Goal: Transaction & Acquisition: Purchase product/service

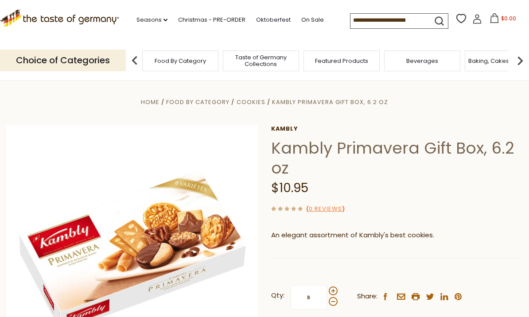
click at [365, 24] on input at bounding box center [388, 20] width 75 height 12
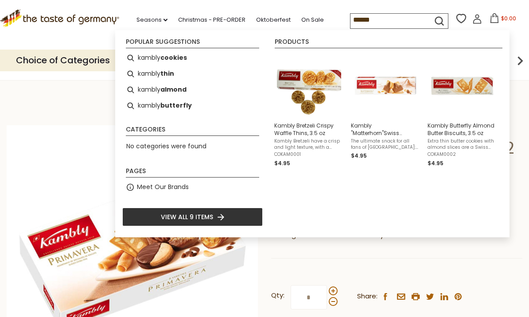
type input "******"
click at [313, 85] on img "Kambly Bretzeli Crispy Waffle Thins, 3.5 oz" at bounding box center [309, 86] width 64 height 64
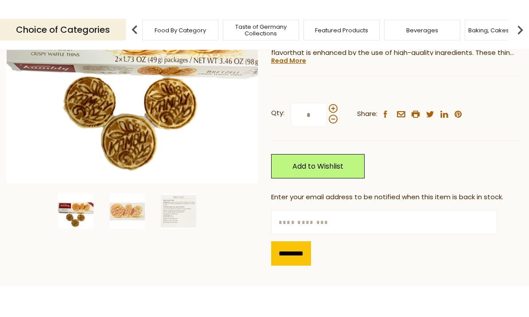
click at [330, 138] on span at bounding box center [333, 139] width 9 height 9
click at [327, 138] on input "*" at bounding box center [309, 146] width 36 height 24
click at [335, 137] on span at bounding box center [333, 139] width 9 height 9
click at [327, 137] on input "*" at bounding box center [309, 146] width 36 height 24
click at [336, 139] on span at bounding box center [333, 139] width 9 height 9
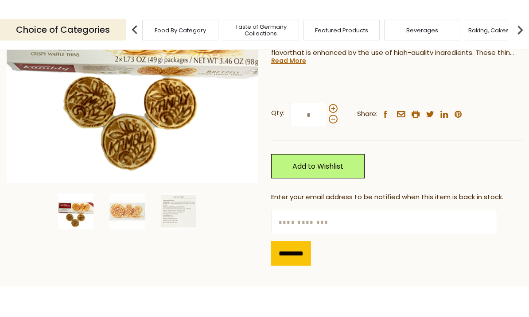
click at [327, 139] on input "*" at bounding box center [309, 146] width 36 height 24
click at [334, 142] on span at bounding box center [333, 139] width 9 height 9
click at [327, 142] on input "*" at bounding box center [309, 146] width 36 height 24
click at [335, 139] on span at bounding box center [333, 139] width 9 height 9
click at [327, 139] on input "*" at bounding box center [309, 146] width 36 height 24
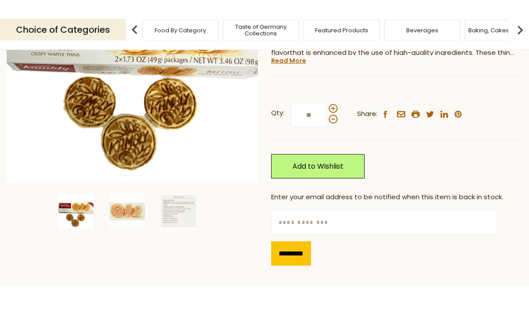
type input "**"
click at [347, 198] on link "Add to Wishlist" at bounding box center [318, 197] width 94 height 24
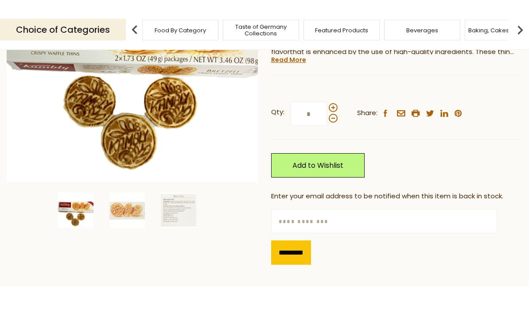
click at [443, 251] on input "text" at bounding box center [384, 252] width 226 height 24
click at [309, 144] on input "*" at bounding box center [309, 145] width 36 height 24
type input "**"
click at [349, 191] on link "Add to Wishlist" at bounding box center [318, 196] width 94 height 24
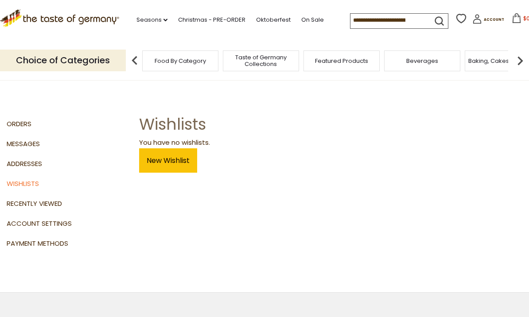
click at [171, 164] on link "New Wishlist" at bounding box center [168, 160] width 58 height 24
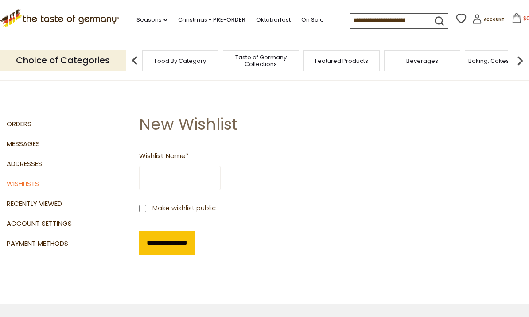
click at [221, 182] on input "Wishlist Name *" at bounding box center [180, 178] width 82 height 24
click at [290, 227] on div "**********" at bounding box center [331, 202] width 384 height 131
click at [27, 125] on link "Orders" at bounding box center [70, 124] width 126 height 20
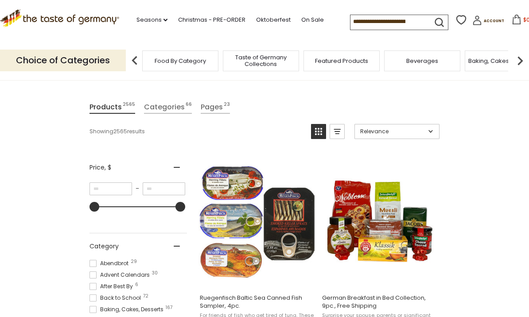
scroll to position [90, 0]
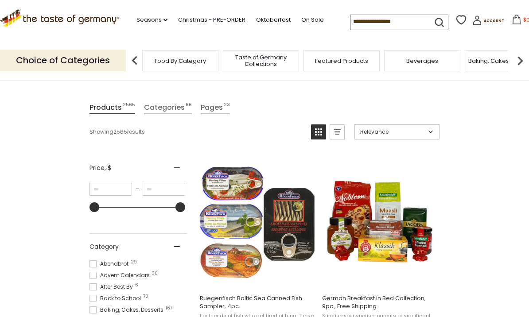
click at [473, 23] on icon at bounding box center [477, 22] width 8 height 5
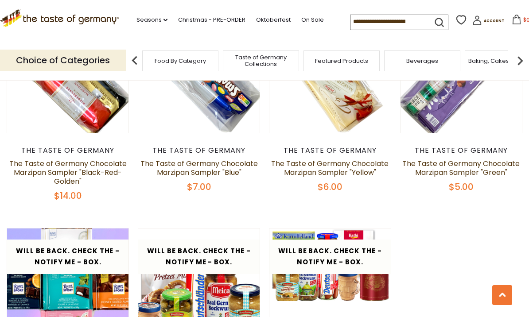
scroll to position [1694, 0]
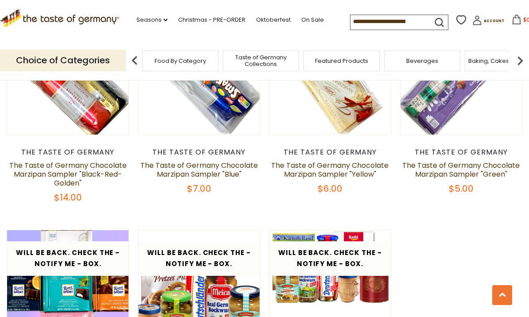
click at [372, 19] on input at bounding box center [388, 21] width 75 height 12
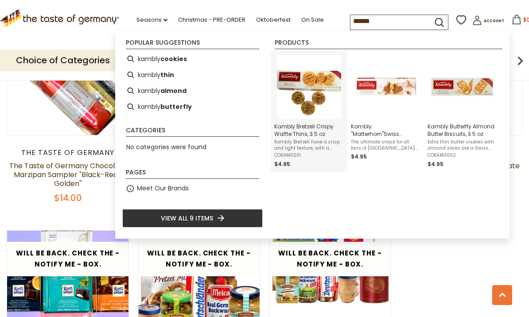
type input "******"
click at [296, 134] on span "Kambly Bretzeli Crispy Waffle Thins, 3.5 oz" at bounding box center [309, 130] width 70 height 15
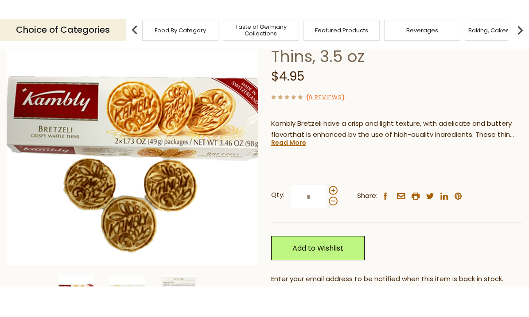
scroll to position [97, 0]
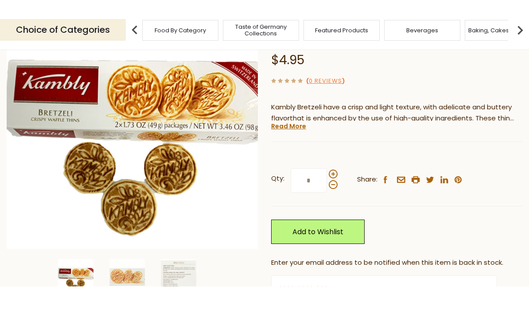
click at [331, 200] on span at bounding box center [333, 204] width 9 height 9
click at [327, 199] on input "*" at bounding box center [309, 211] width 36 height 24
click at [336, 200] on span at bounding box center [333, 204] width 9 height 9
click at [327, 199] on input "*" at bounding box center [309, 211] width 36 height 24
click at [336, 200] on span at bounding box center [333, 204] width 9 height 9
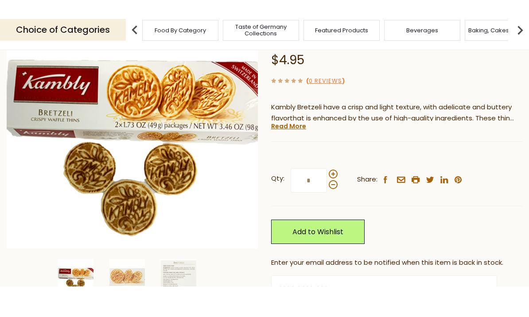
click at [327, 199] on input "*" at bounding box center [309, 211] width 36 height 24
click at [336, 200] on div at bounding box center [333, 209] width 9 height 19
click at [327, 199] on input "*" at bounding box center [309, 211] width 36 height 24
click at [332, 200] on span at bounding box center [333, 204] width 9 height 9
click at [327, 199] on input "*" at bounding box center [309, 211] width 36 height 24
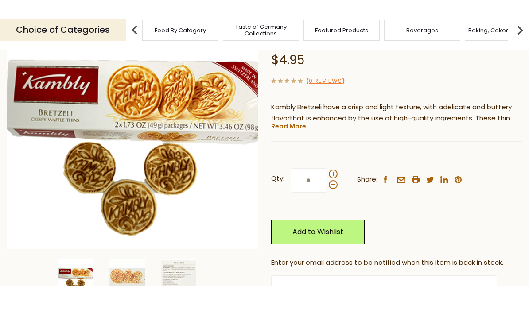
type input "*"
click at [354, 250] on link "Add to Wishlist" at bounding box center [318, 262] width 94 height 24
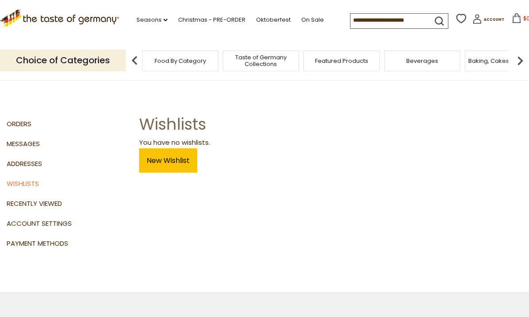
click at [384, 23] on input at bounding box center [388, 20] width 75 height 12
click at [52, 201] on link "Recently Viewed" at bounding box center [70, 204] width 126 height 20
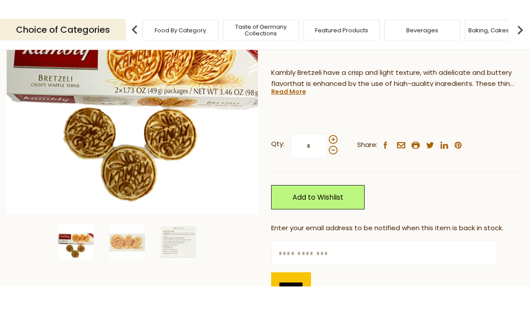
scroll to position [163, 0]
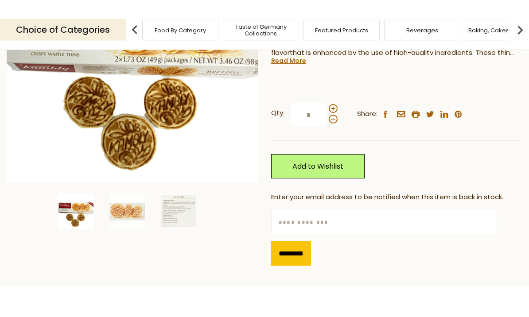
click at [343, 197] on link "Add to Wishlist" at bounding box center [318, 197] width 94 height 24
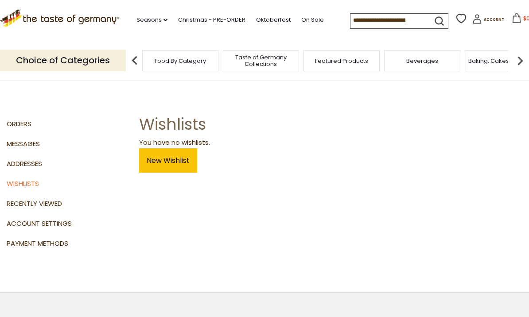
click at [21, 125] on link "Orders" at bounding box center [70, 124] width 126 height 20
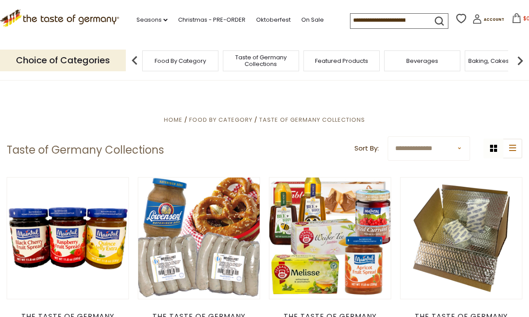
click at [408, 23] on input at bounding box center [388, 20] width 75 height 12
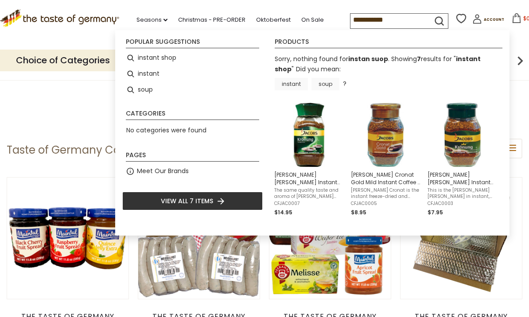
type input "**********"
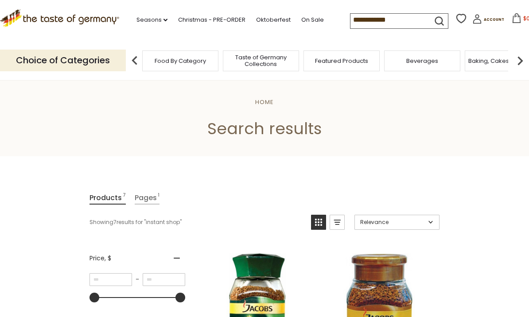
click at [369, 20] on input "**********" at bounding box center [388, 20] width 75 height 12
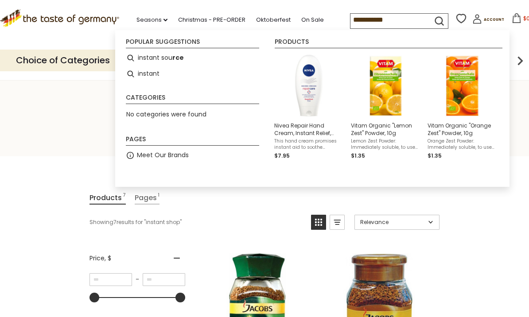
type input "**********"
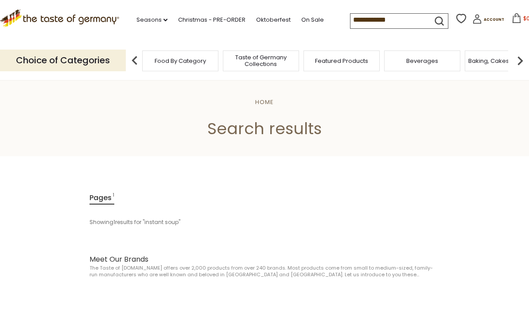
click at [351, 19] on input "**********" at bounding box center [388, 20] width 75 height 12
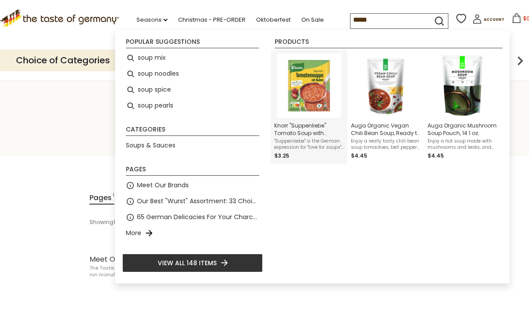
type input "****"
click at [303, 97] on img "Instant Search Results" at bounding box center [309, 86] width 64 height 64
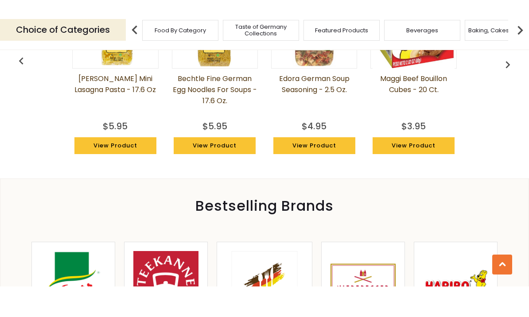
scroll to position [810, 0]
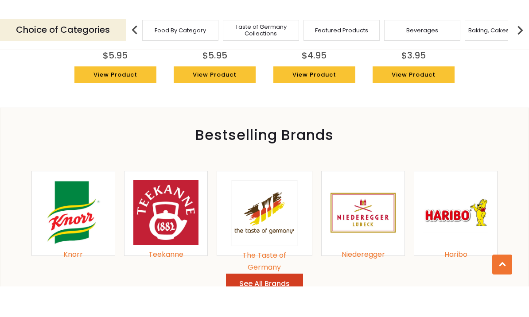
click at [79, 219] on img at bounding box center [73, 243] width 65 height 65
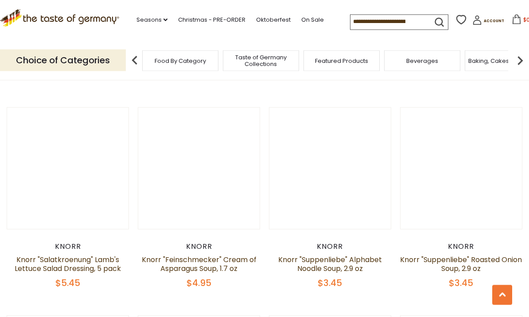
scroll to position [691, 0]
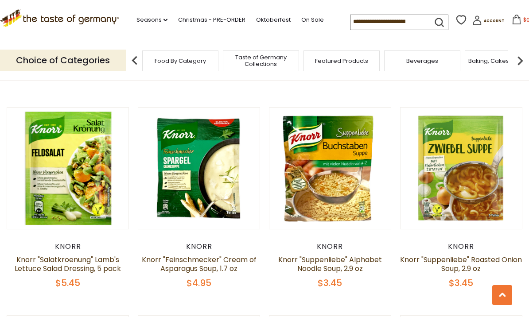
click at [358, 261] on link "Knorr "Suppenliebe" Alphabet Noodle Soup, 2.9 oz" at bounding box center [330, 264] width 104 height 19
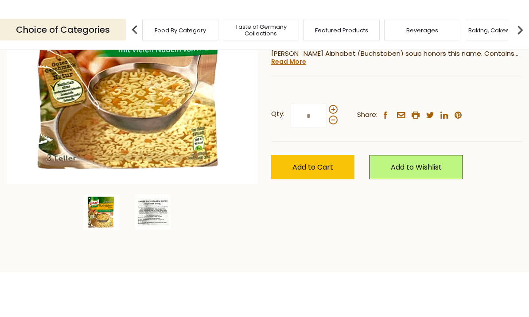
click at [307, 200] on span "Add to Cart" at bounding box center [312, 198] width 41 height 10
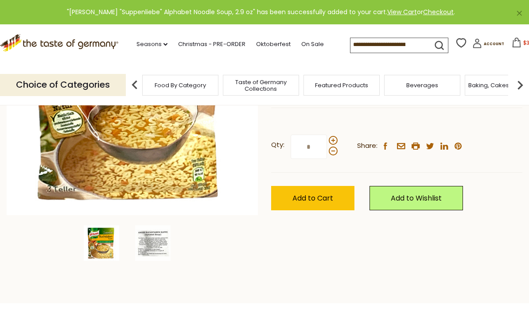
click at [313, 198] on span "Add to Cart" at bounding box center [312, 198] width 41 height 10
click at [311, 194] on span "Add to Cart" at bounding box center [312, 198] width 41 height 10
click at [315, 202] on button "Add to Cart" at bounding box center [312, 198] width 83 height 24
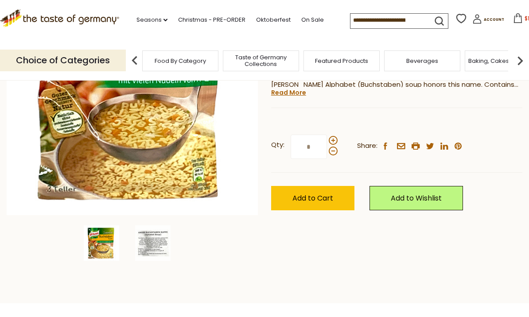
click at [336, 139] on span at bounding box center [333, 140] width 9 height 9
click at [327, 139] on input "*" at bounding box center [309, 147] width 36 height 24
type input "*"
click at [513, 19] on icon at bounding box center [518, 18] width 10 height 10
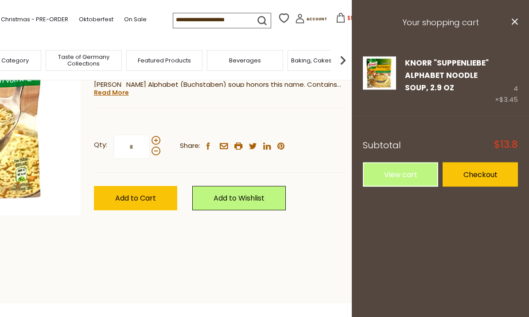
scroll to position [162, 0]
click at [514, 25] on button "close" at bounding box center [514, 23] width 7 height 11
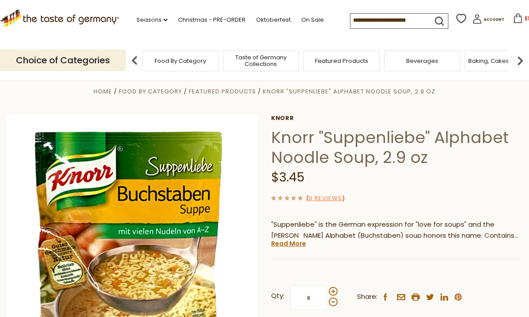
scroll to position [0, 0]
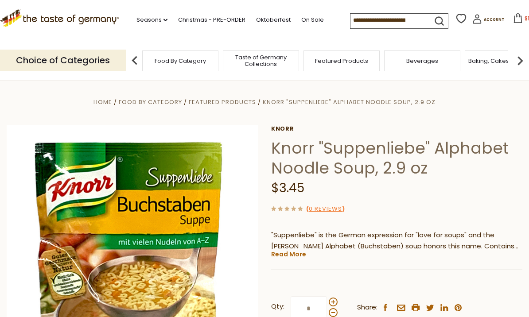
click at [392, 17] on input at bounding box center [388, 20] width 75 height 12
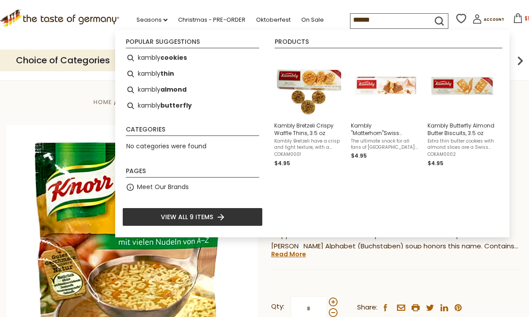
click at [180, 62] on b "cookies" at bounding box center [173, 58] width 27 height 10
type input "**********"
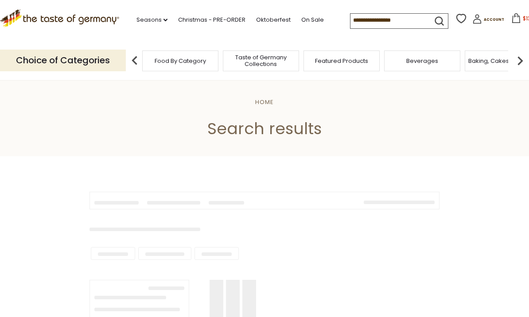
type input "**********"
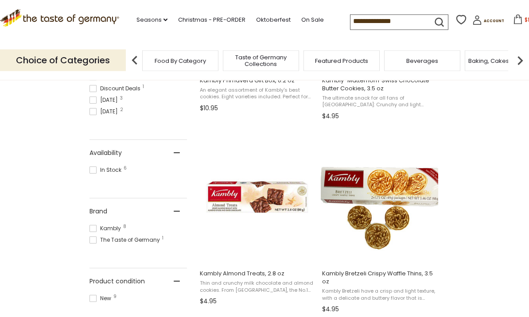
scroll to position [308, 0]
click at [420, 275] on span "Kambly Bretzeli Crispy Waffle Thins, 3.5 oz" at bounding box center [379, 278] width 115 height 16
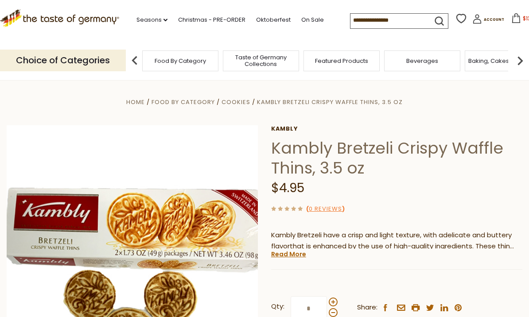
scroll to position [132, 0]
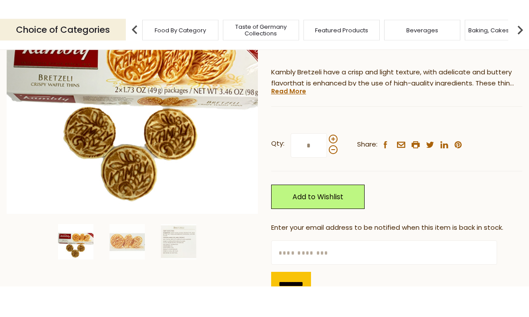
click at [351, 216] on link "Add to Wishlist" at bounding box center [318, 228] width 94 height 24
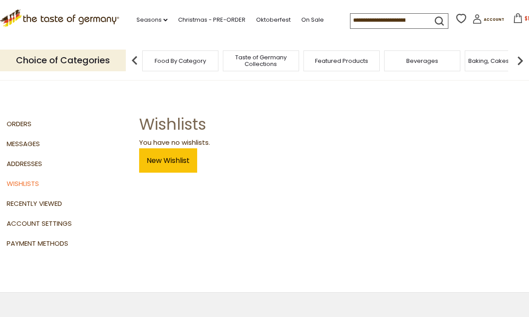
click at [166, 164] on link "New Wishlist" at bounding box center [168, 160] width 58 height 24
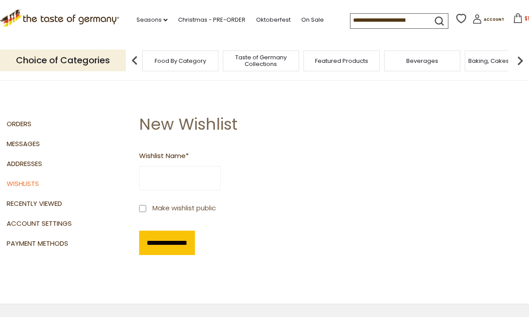
click at [52, 204] on link "Recently Viewed" at bounding box center [70, 204] width 126 height 20
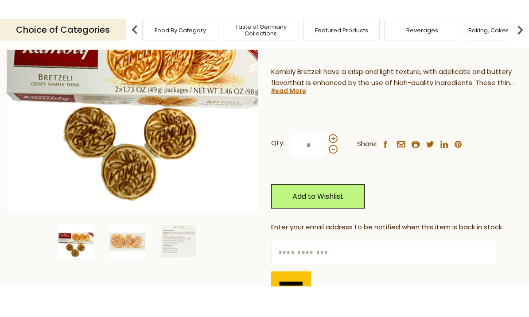
scroll to position [164, 0]
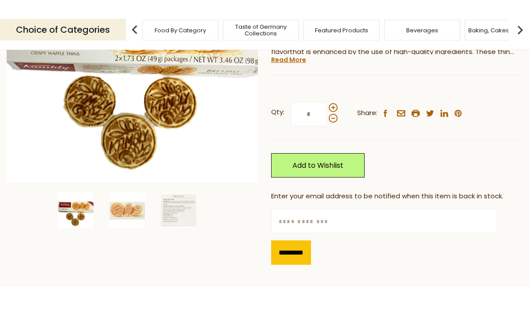
click at [335, 136] on span at bounding box center [333, 138] width 9 height 9
click at [327, 136] on input "*" at bounding box center [309, 145] width 36 height 24
click at [331, 135] on span at bounding box center [333, 138] width 9 height 9
click at [327, 135] on input "*" at bounding box center [309, 145] width 36 height 24
click at [334, 135] on span at bounding box center [333, 138] width 9 height 9
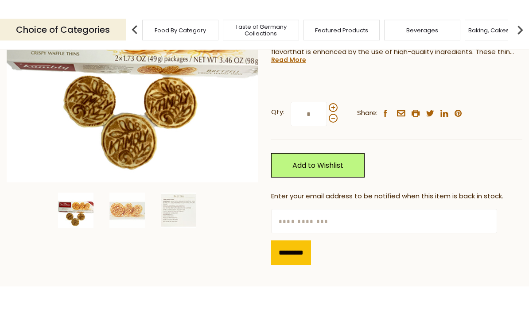
click at [327, 135] on input "*" at bounding box center [309, 145] width 36 height 24
click at [335, 136] on span at bounding box center [333, 138] width 9 height 9
click at [327, 136] on input "*" at bounding box center [309, 145] width 36 height 24
type input "*"
click at [445, 252] on input "text" at bounding box center [384, 252] width 226 height 24
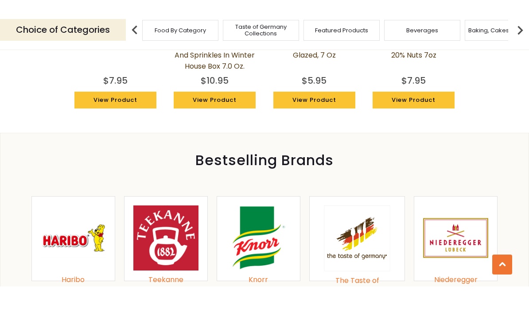
scroll to position [842, 0]
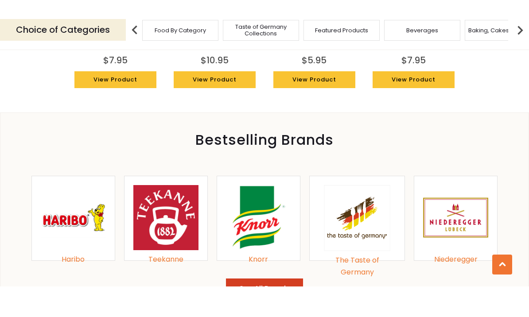
click at [84, 216] on img at bounding box center [73, 248] width 65 height 65
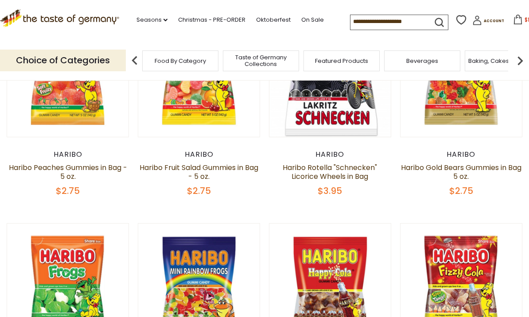
scroll to position [136, 0]
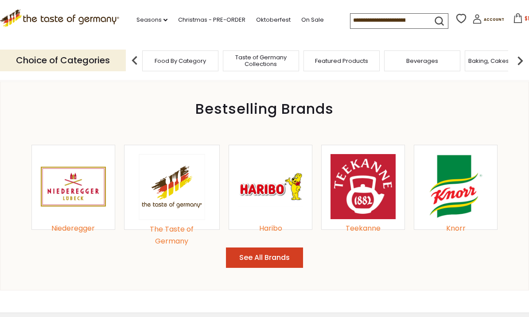
click at [170, 183] on img at bounding box center [172, 187] width 66 height 66
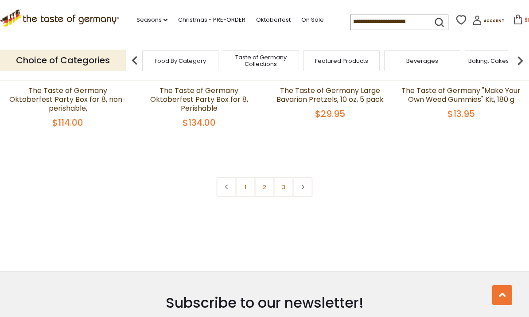
scroll to position [1965, 0]
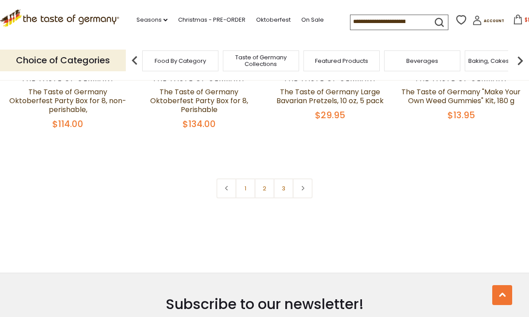
click at [261, 179] on link "2" at bounding box center [265, 189] width 20 height 20
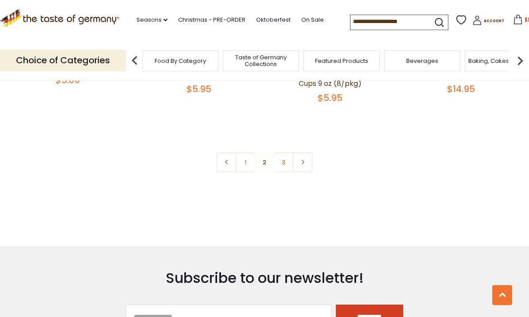
scroll to position [2026, 0]
click at [285, 153] on link "3" at bounding box center [284, 163] width 20 height 20
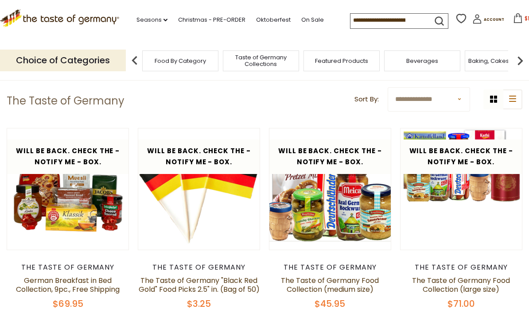
scroll to position [0, 0]
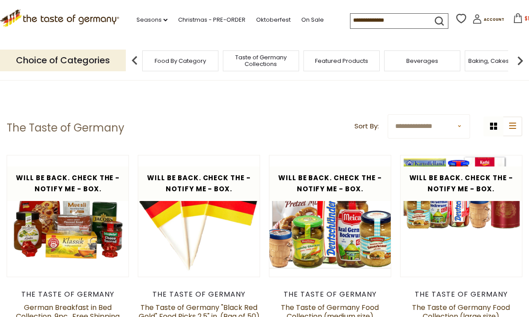
click at [397, 18] on input at bounding box center [388, 20] width 75 height 12
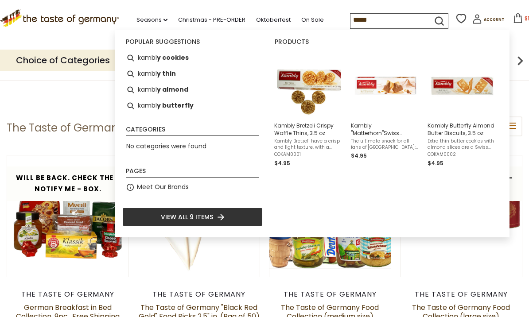
type input "******"
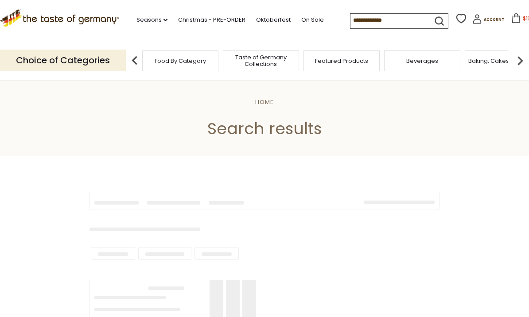
type input "******"
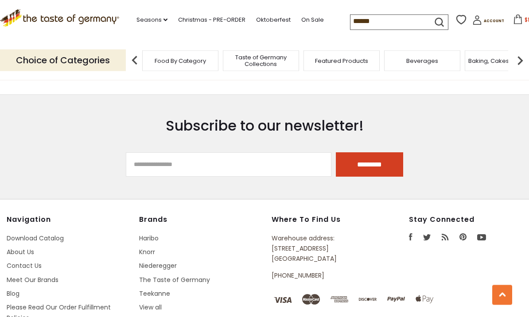
scroll to position [1179, 0]
